Goal: Find specific page/section: Find specific page/section

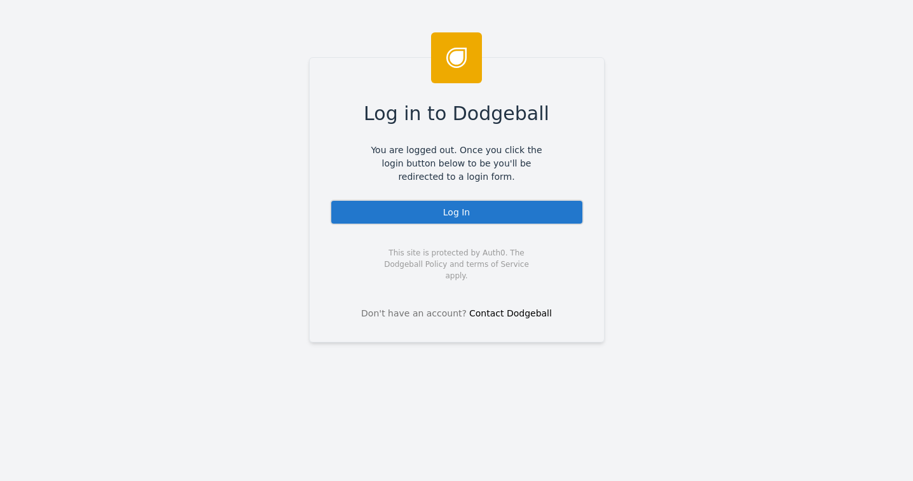
click at [468, 212] on div "Log In" at bounding box center [457, 212] width 254 height 25
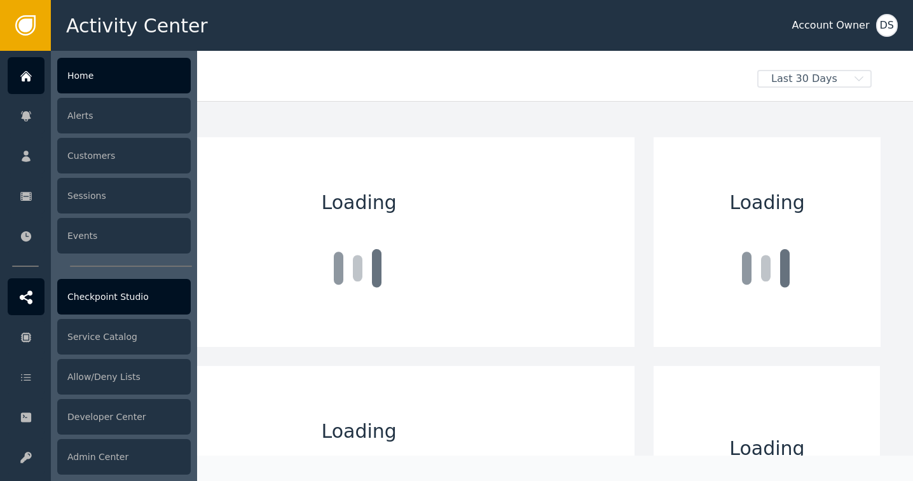
click at [102, 296] on div "Checkpoint Studio" at bounding box center [124, 297] width 134 height 36
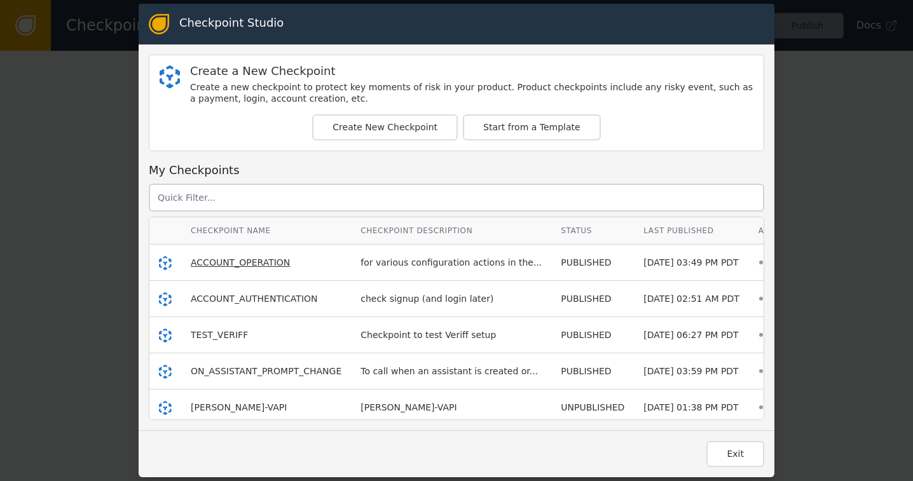
click at [222, 263] on span "ACCOUNT_OPERATION" at bounding box center [240, 262] width 99 height 10
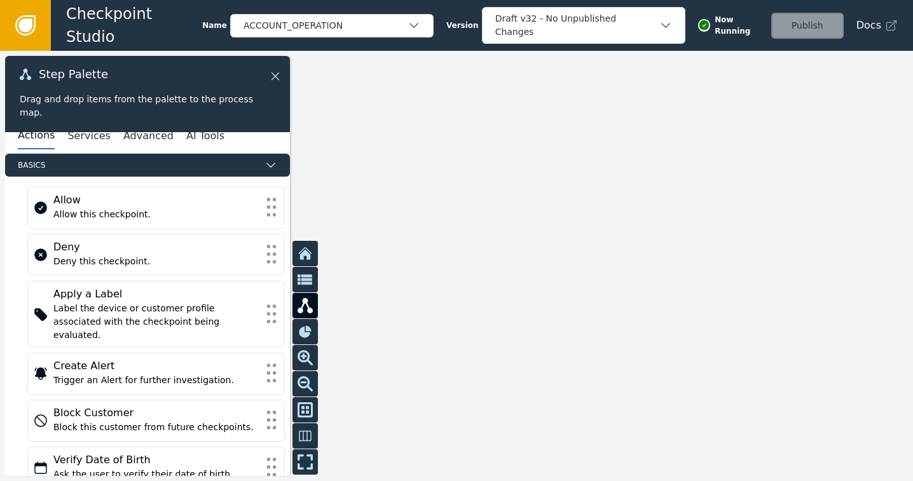
click at [275, 75] on icon at bounding box center [275, 76] width 8 height 8
